Goal: Task Accomplishment & Management: Manage account settings

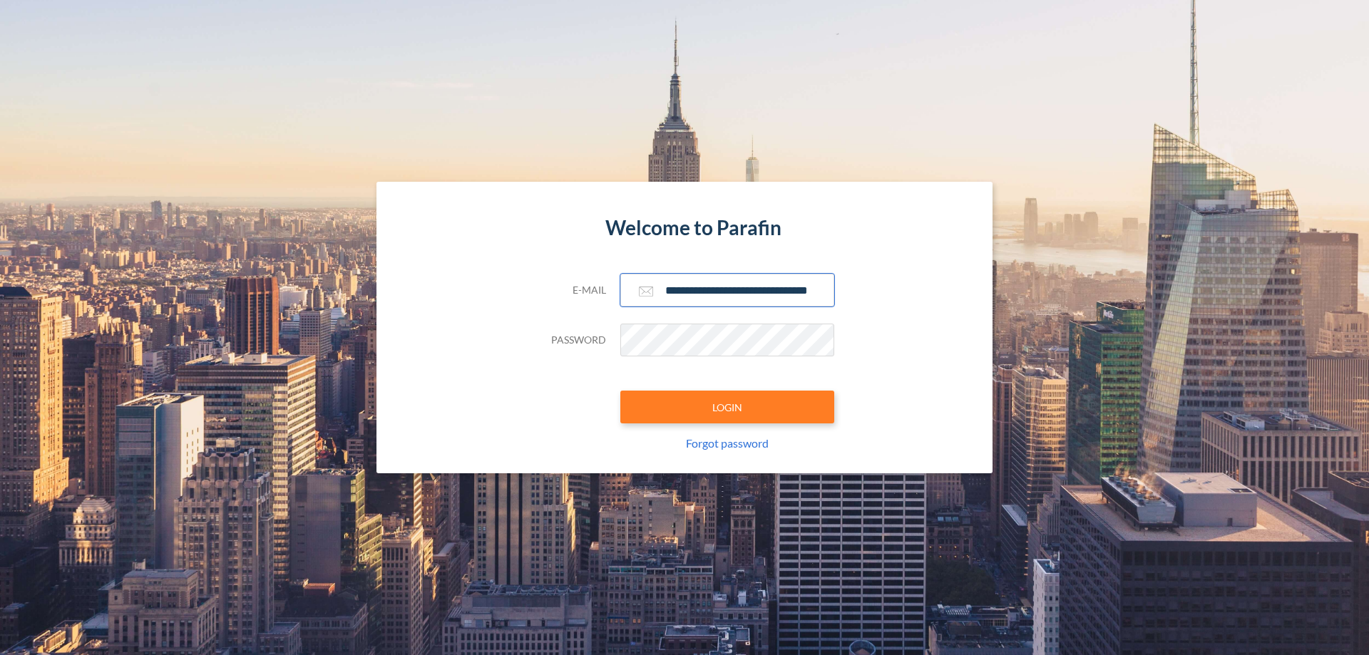
type input "**********"
click at [727, 407] on button "LOGIN" at bounding box center [727, 407] width 214 height 33
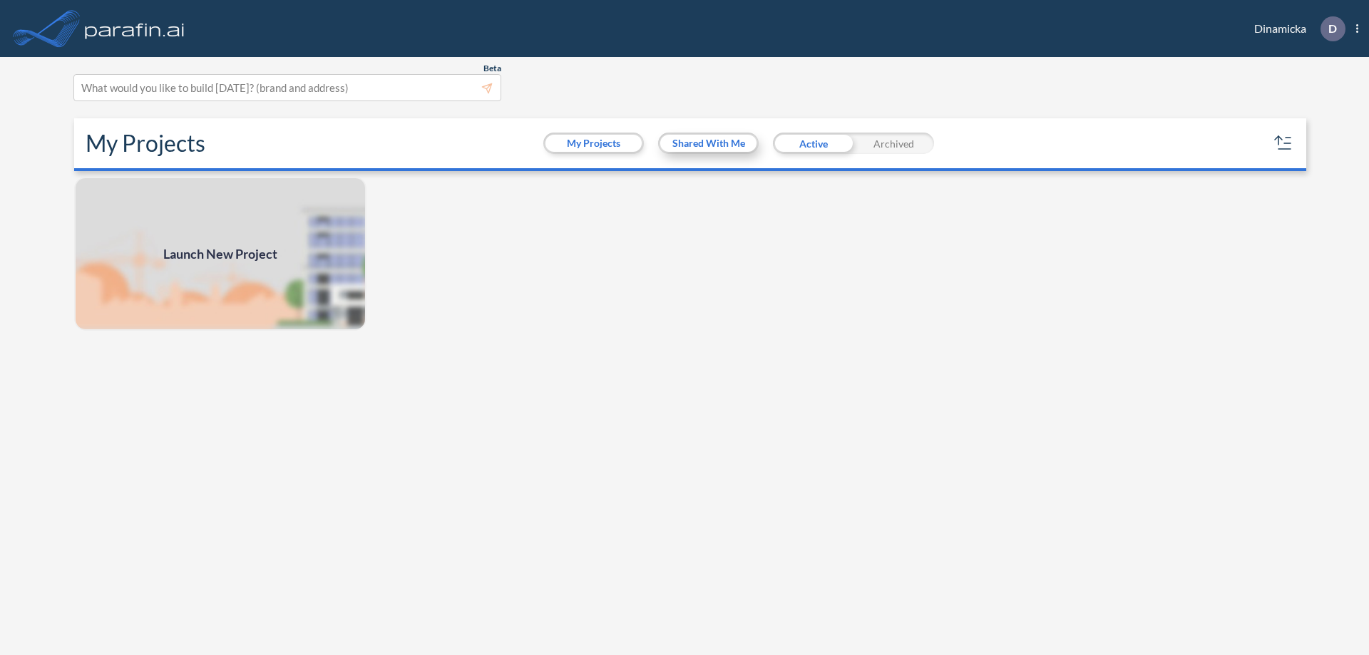
scroll to position [4, 0]
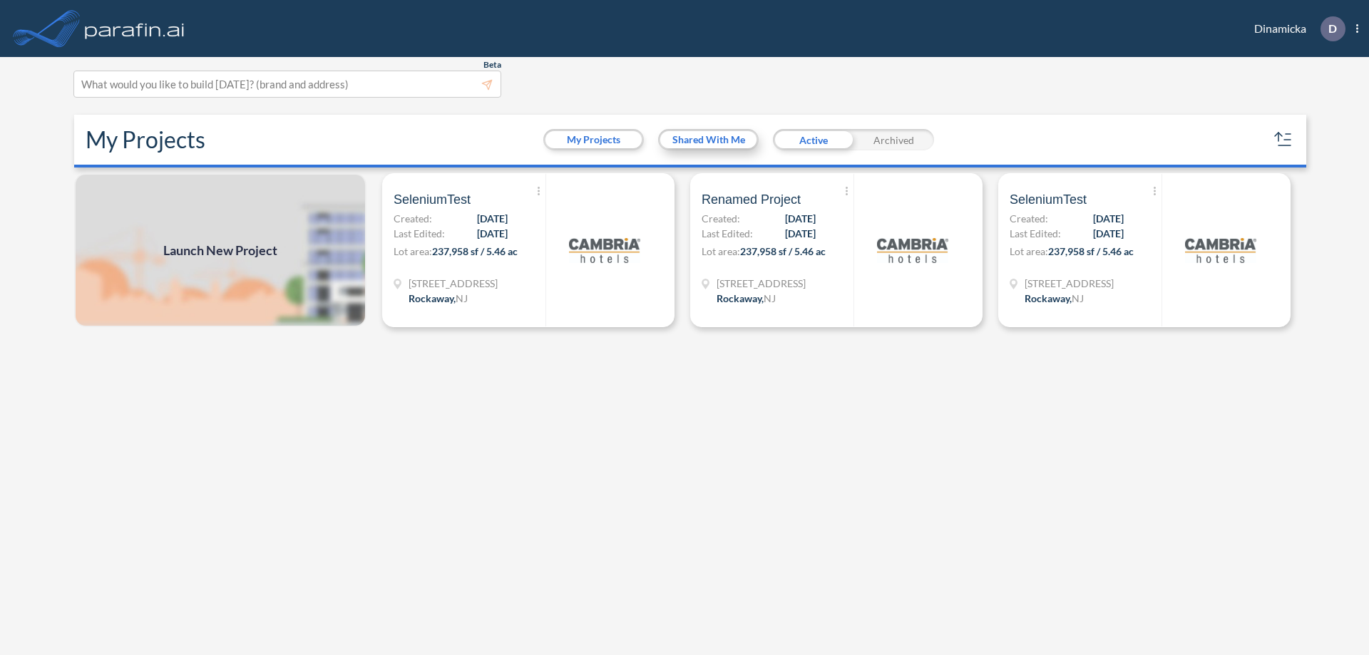
click at [708, 140] on button "Shared With Me" at bounding box center [708, 139] width 96 height 17
